Goal: Task Accomplishment & Management: Use online tool/utility

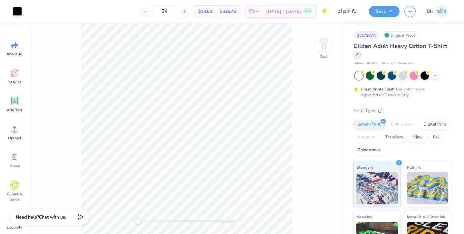
click at [357, 56] on icon at bounding box center [357, 54] width 3 height 3
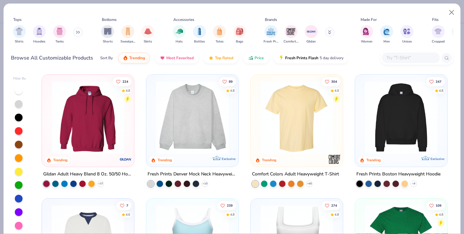
click at [82, 133] on img at bounding box center [87, 117] width 79 height 73
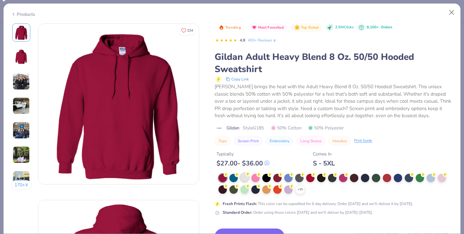
click at [241, 173] on div at bounding box center [245, 177] width 8 height 8
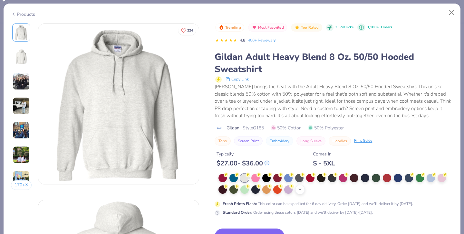
click at [298, 187] on icon at bounding box center [300, 189] width 5 height 5
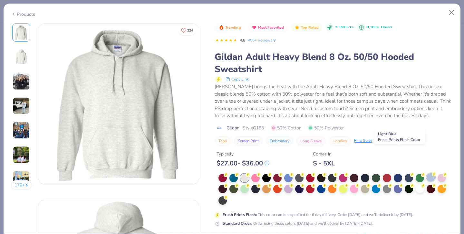
click at [427, 173] on div at bounding box center [431, 177] width 8 height 8
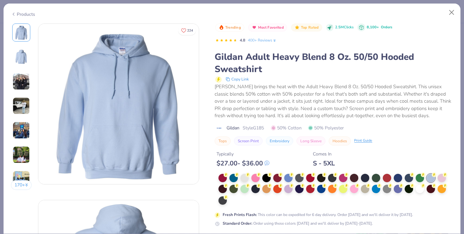
drag, startPoint x: 191, startPoint y: 212, endPoint x: 222, endPoint y: 204, distance: 32.1
drag, startPoint x: 223, startPoint y: 211, endPoint x: 218, endPoint y: 212, distance: 5.2
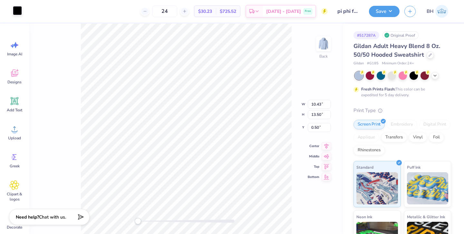
click at [18, 12] on div at bounding box center [17, 10] width 9 height 9
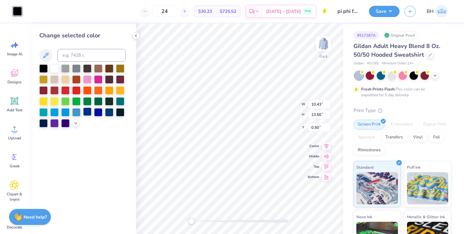
click at [88, 115] on div at bounding box center [87, 112] width 8 height 8
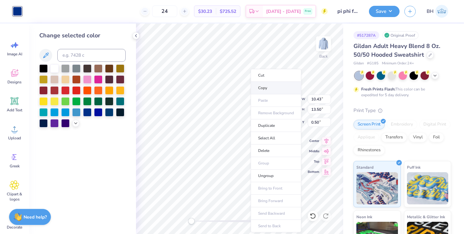
click at [269, 87] on li "Copy" at bounding box center [276, 88] width 51 height 13
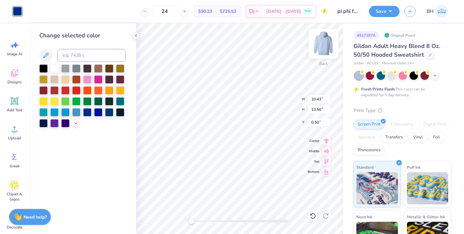
click at [332, 44] on img at bounding box center [324, 44] width 26 height 26
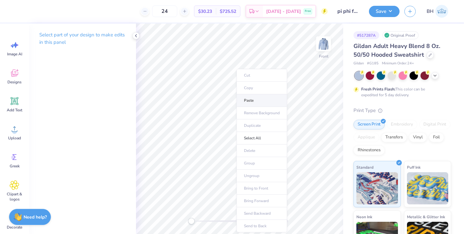
click at [251, 101] on li "Paste" at bounding box center [262, 100] width 51 height 13
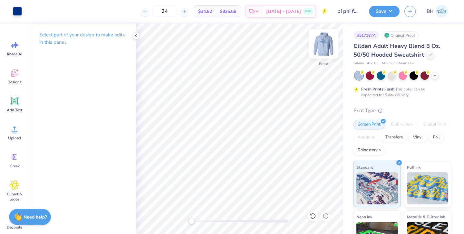
click at [317, 52] on div "Front" at bounding box center [323, 47] width 15 height 23
click at [328, 45] on img at bounding box center [324, 44] width 26 height 26
click at [387, 12] on button "Save" at bounding box center [384, 10] width 31 height 11
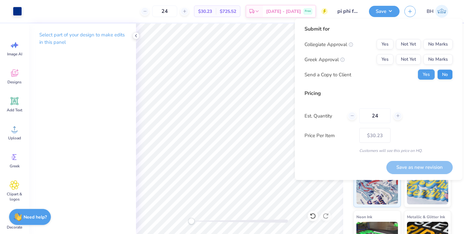
click at [448, 77] on button "No" at bounding box center [445, 75] width 15 height 10
click at [439, 44] on button "No Marks" at bounding box center [438, 44] width 29 height 10
click at [392, 63] on button "Yes" at bounding box center [385, 59] width 17 height 10
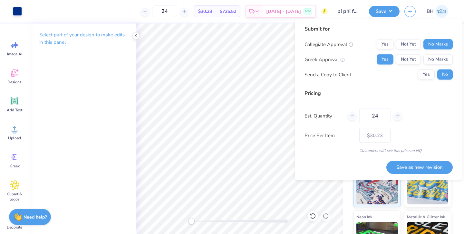
click at [402, 164] on button "Save as new revision" at bounding box center [420, 167] width 66 height 13
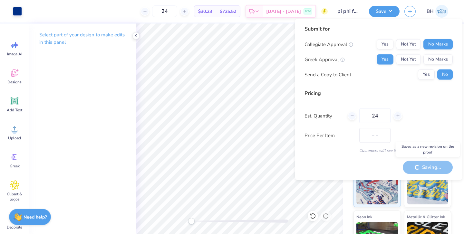
type input "$30.23"
